Goal: Transaction & Acquisition: Book appointment/travel/reservation

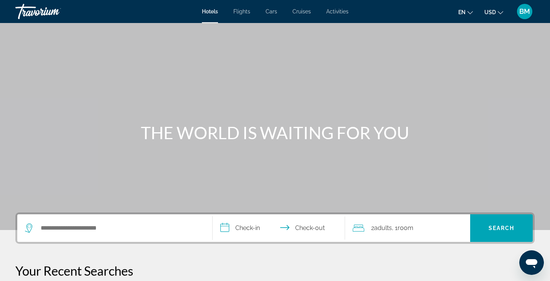
click at [528, 14] on span "BM" at bounding box center [524, 12] width 11 height 8
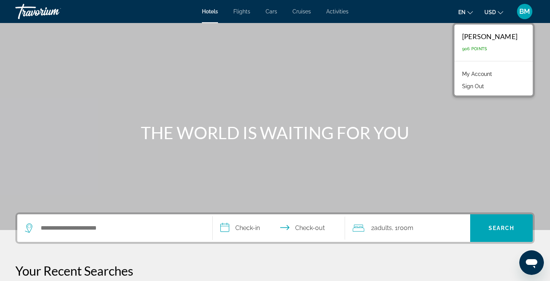
click at [428, 60] on div "Main content" at bounding box center [275, 115] width 550 height 230
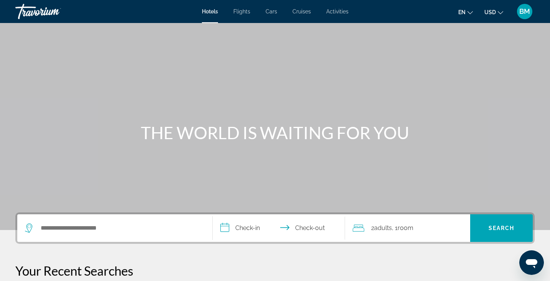
click at [244, 9] on span "Flights" at bounding box center [241, 11] width 17 height 6
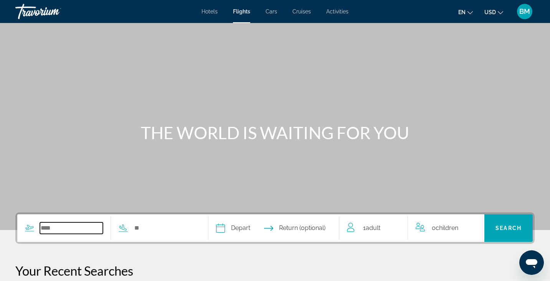
click at [86, 229] on input "Search widget" at bounding box center [71, 229] width 63 height 12
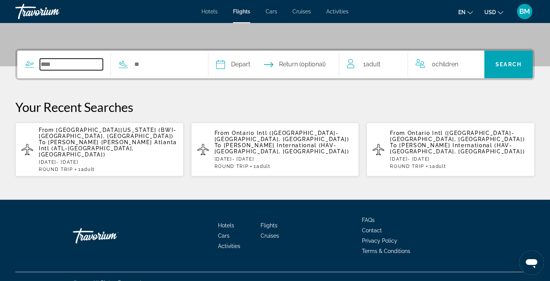
scroll to position [164, 0]
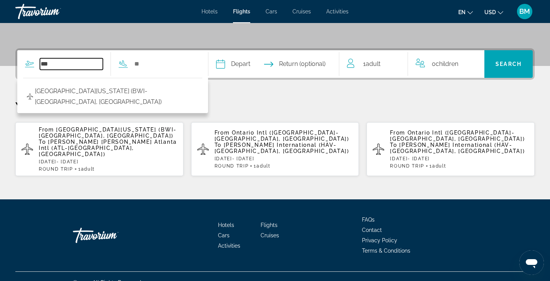
type input "***"
click at [113, 143] on span "[PERSON_NAME] [PERSON_NAME] Atlanta Intl (ATL-[GEOGRAPHIC_DATA], [GEOGRAPHIC_DA…" at bounding box center [108, 148] width 138 height 18
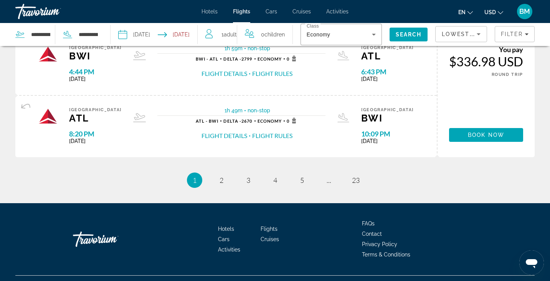
scroll to position [724, 0]
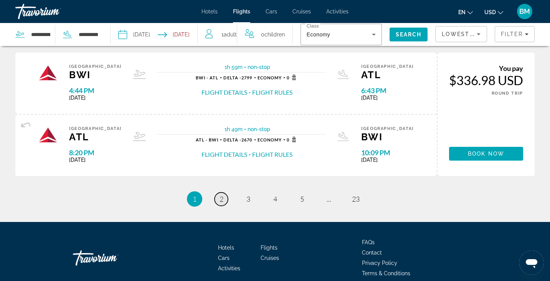
click at [222, 198] on span "2" at bounding box center [222, 199] width 4 height 8
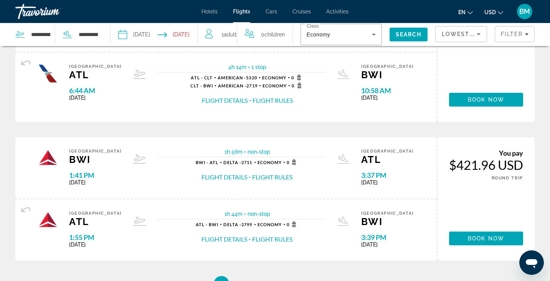
scroll to position [775, 0]
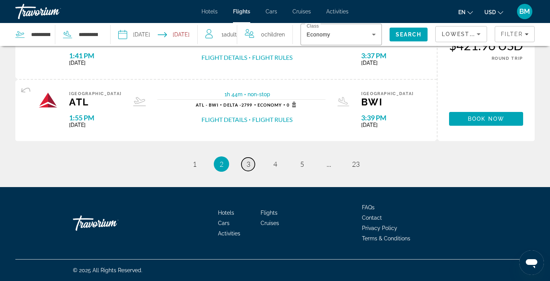
click at [250, 167] on link "page 3" at bounding box center [247, 164] width 13 height 13
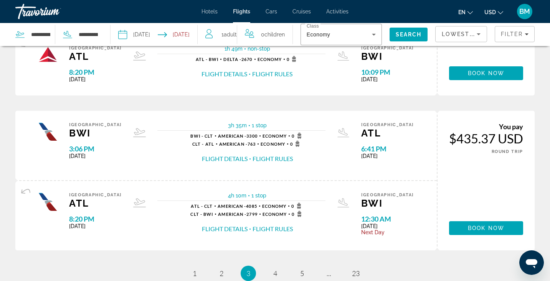
scroll to position [683, 0]
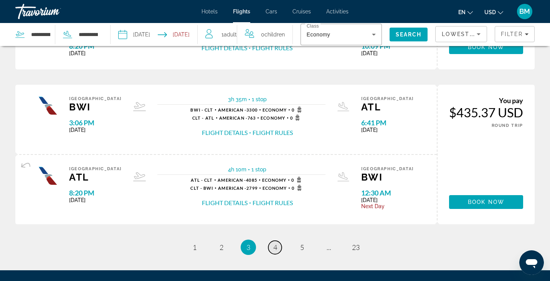
click at [276, 246] on span "4" at bounding box center [275, 247] width 4 height 8
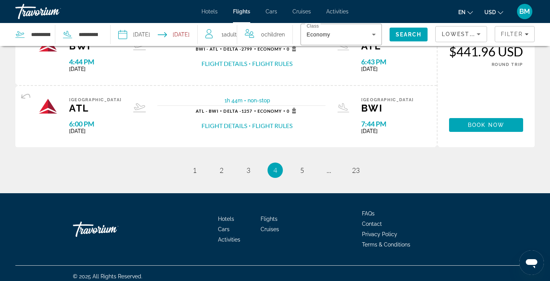
scroll to position [750, 0]
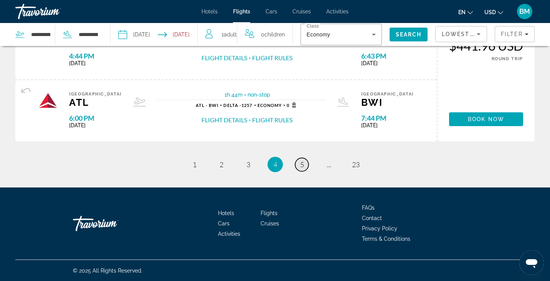
click at [304, 162] on link "page 5" at bounding box center [301, 164] width 13 height 13
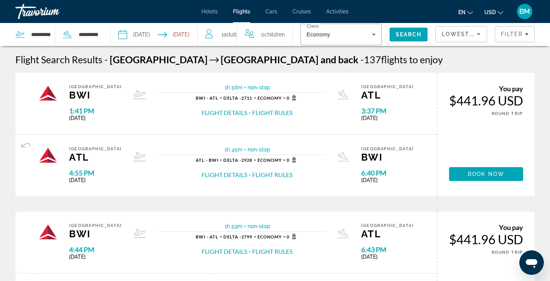
click at [213, 14] on span "Hotels" at bounding box center [209, 11] width 16 height 6
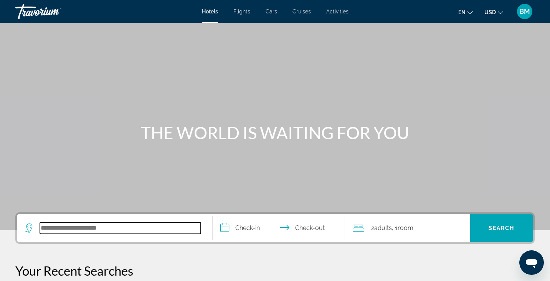
click at [112, 229] on input "Search hotel destination" at bounding box center [120, 229] width 161 height 12
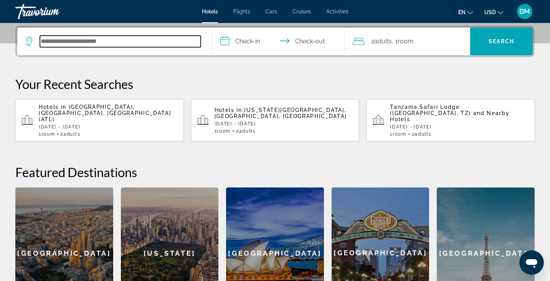
scroll to position [188, 0]
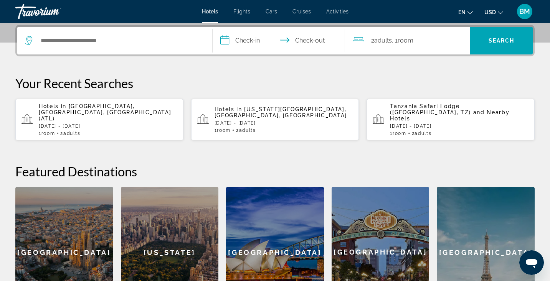
click at [243, 13] on span "Flights" at bounding box center [241, 11] width 17 height 6
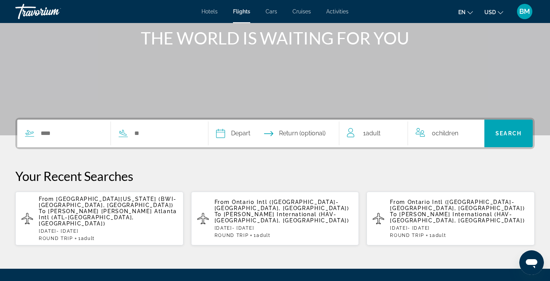
scroll to position [99, 0]
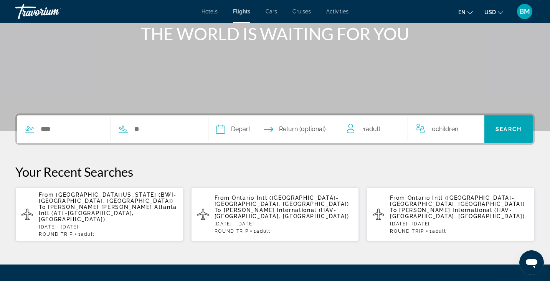
click at [78, 201] on span "[GEOGRAPHIC_DATA][US_STATE] (BWI-[GEOGRAPHIC_DATA], [GEOGRAPHIC_DATA])" at bounding box center [108, 198] width 138 height 12
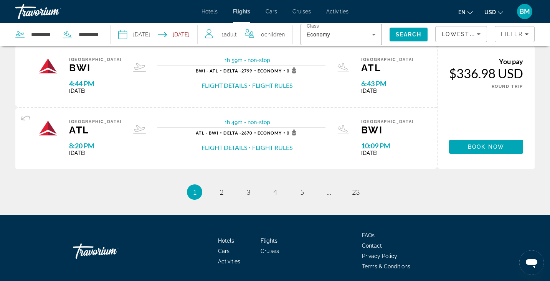
scroll to position [759, 0]
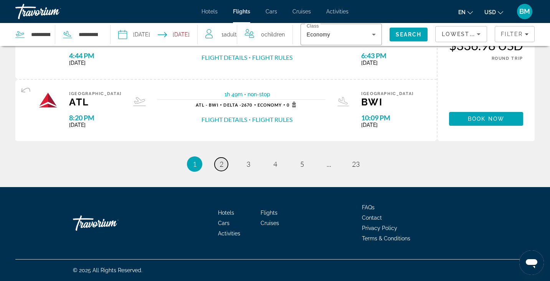
click at [221, 162] on span "2" at bounding box center [222, 164] width 4 height 8
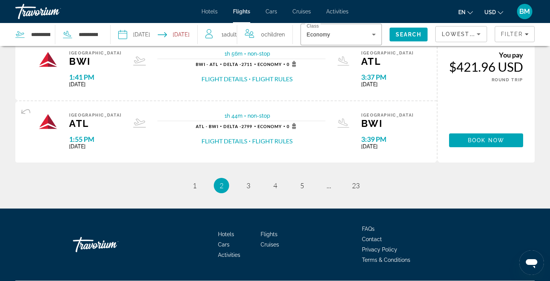
scroll to position [775, 0]
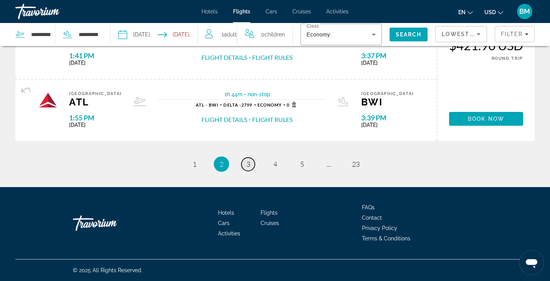
click at [248, 165] on span "3" at bounding box center [248, 164] width 4 height 8
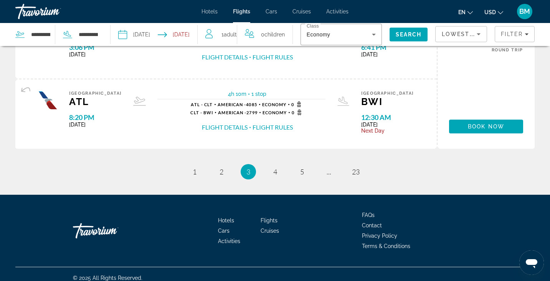
scroll to position [761, 0]
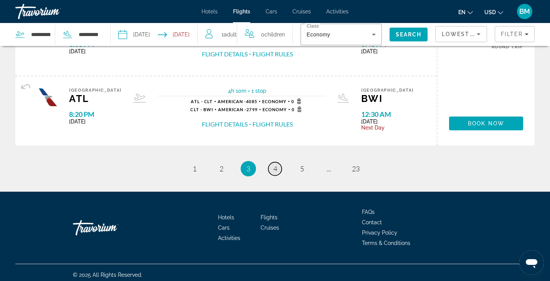
click at [276, 170] on span "4" at bounding box center [275, 169] width 4 height 8
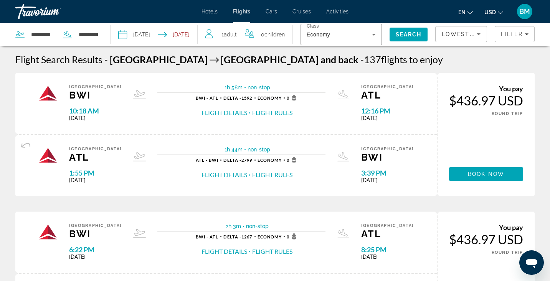
click at [211, 11] on span "Hotels" at bounding box center [209, 11] width 16 height 6
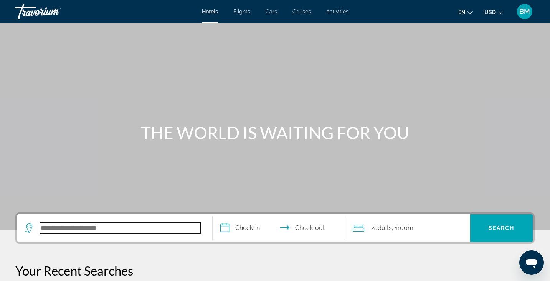
click at [134, 225] on input "Search hotel destination" at bounding box center [120, 229] width 161 height 12
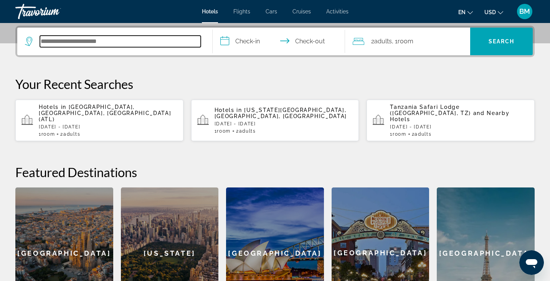
scroll to position [188, 0]
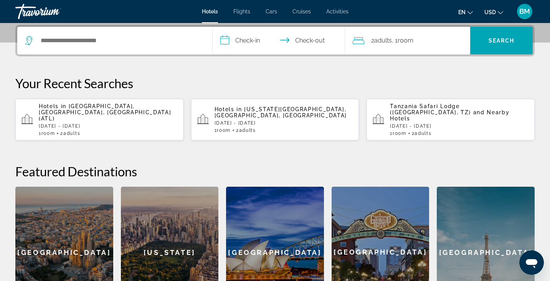
click at [172, 230] on div "[US_STATE]" at bounding box center [170, 252] width 98 height 131
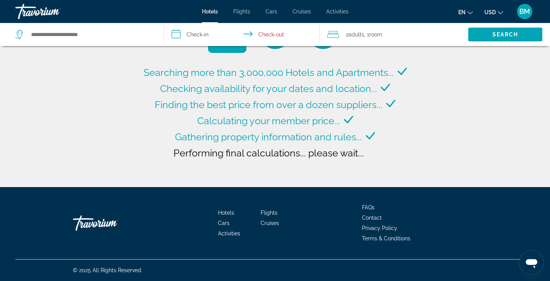
type input "**********"
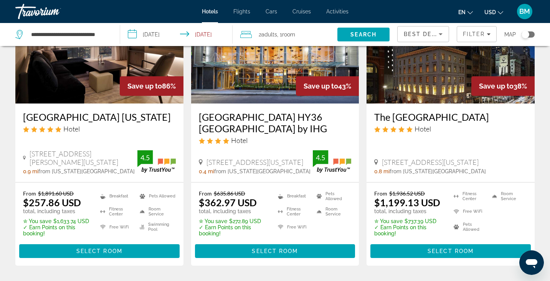
scroll to position [90, 0]
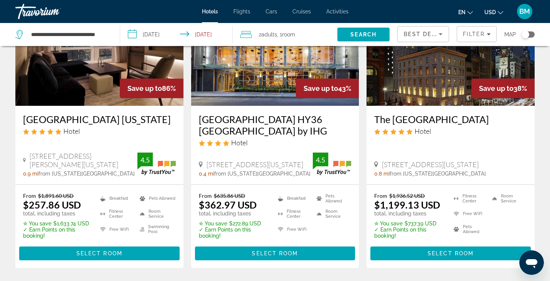
click at [109, 94] on img "Main content" at bounding box center [99, 44] width 168 height 123
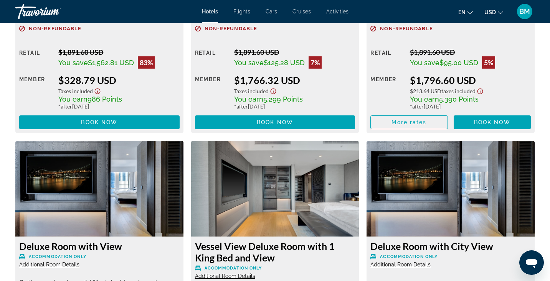
scroll to position [1442, 0]
